Goal: Find specific page/section: Find specific page/section

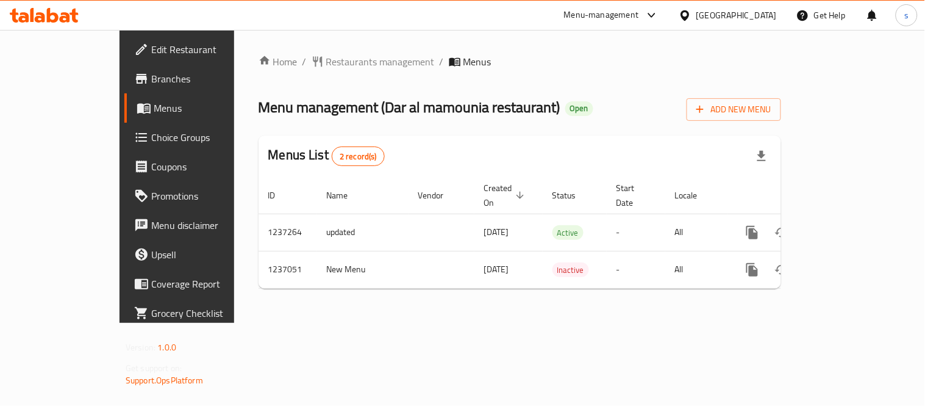
click at [715, 15] on div "[GEOGRAPHIC_DATA]" at bounding box center [737, 15] width 81 height 13
click at [578, 14] on div "Menu-management" at bounding box center [601, 15] width 75 height 15
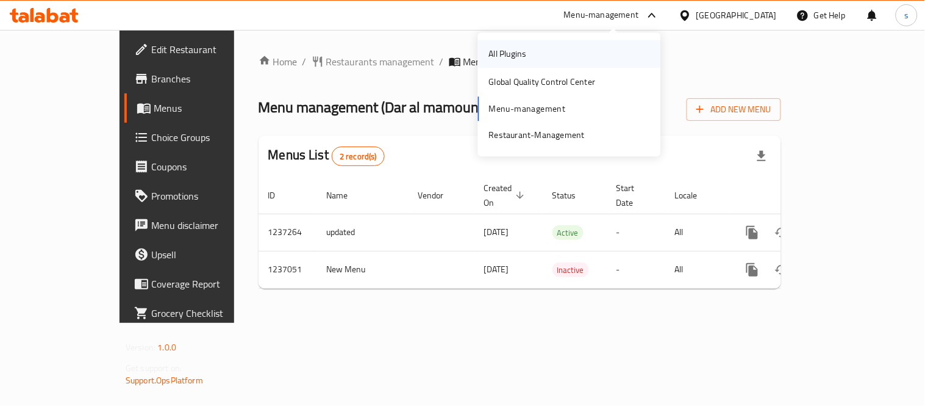
click at [500, 52] on div "All Plugins" at bounding box center [508, 53] width 38 height 13
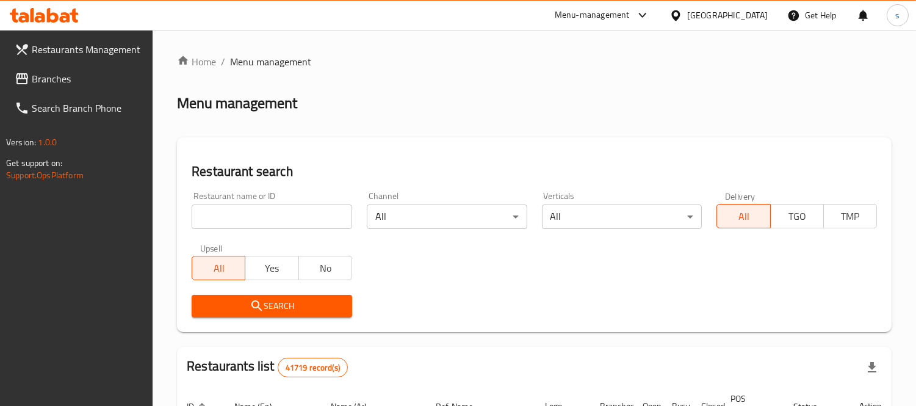
click at [714, 20] on div "[GEOGRAPHIC_DATA]" at bounding box center [727, 15] width 81 height 13
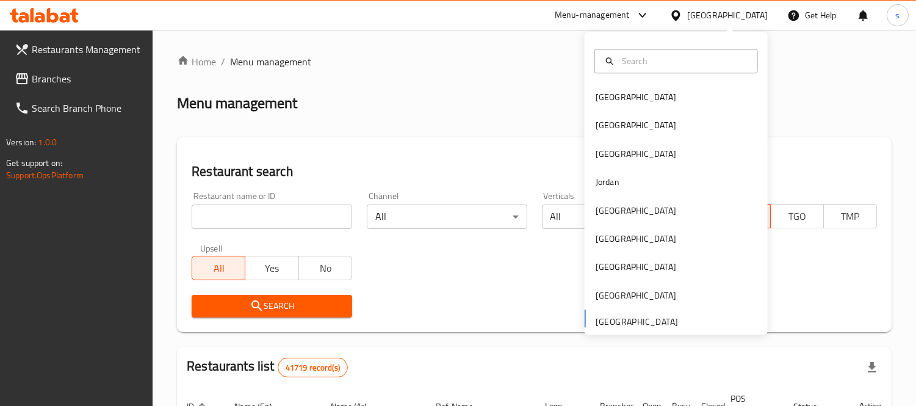
click at [631, 10] on div at bounding box center [639, 15] width 20 height 15
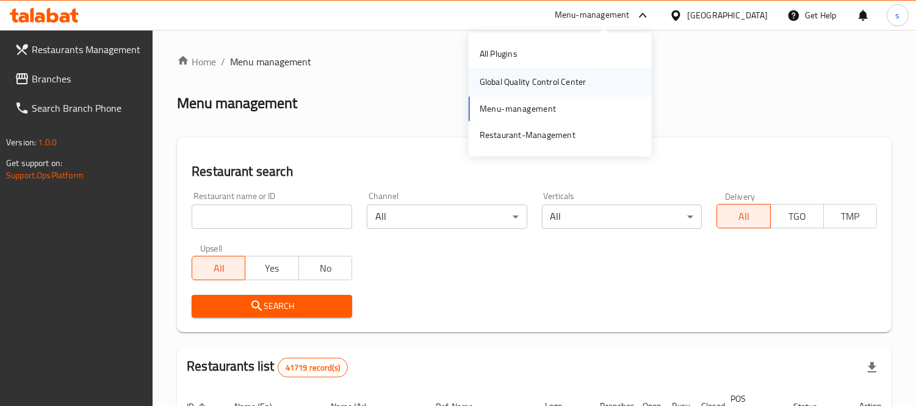
click at [572, 77] on div "Global Quality Control Center" at bounding box center [532, 82] width 107 height 13
